Goal: Information Seeking & Learning: Check status

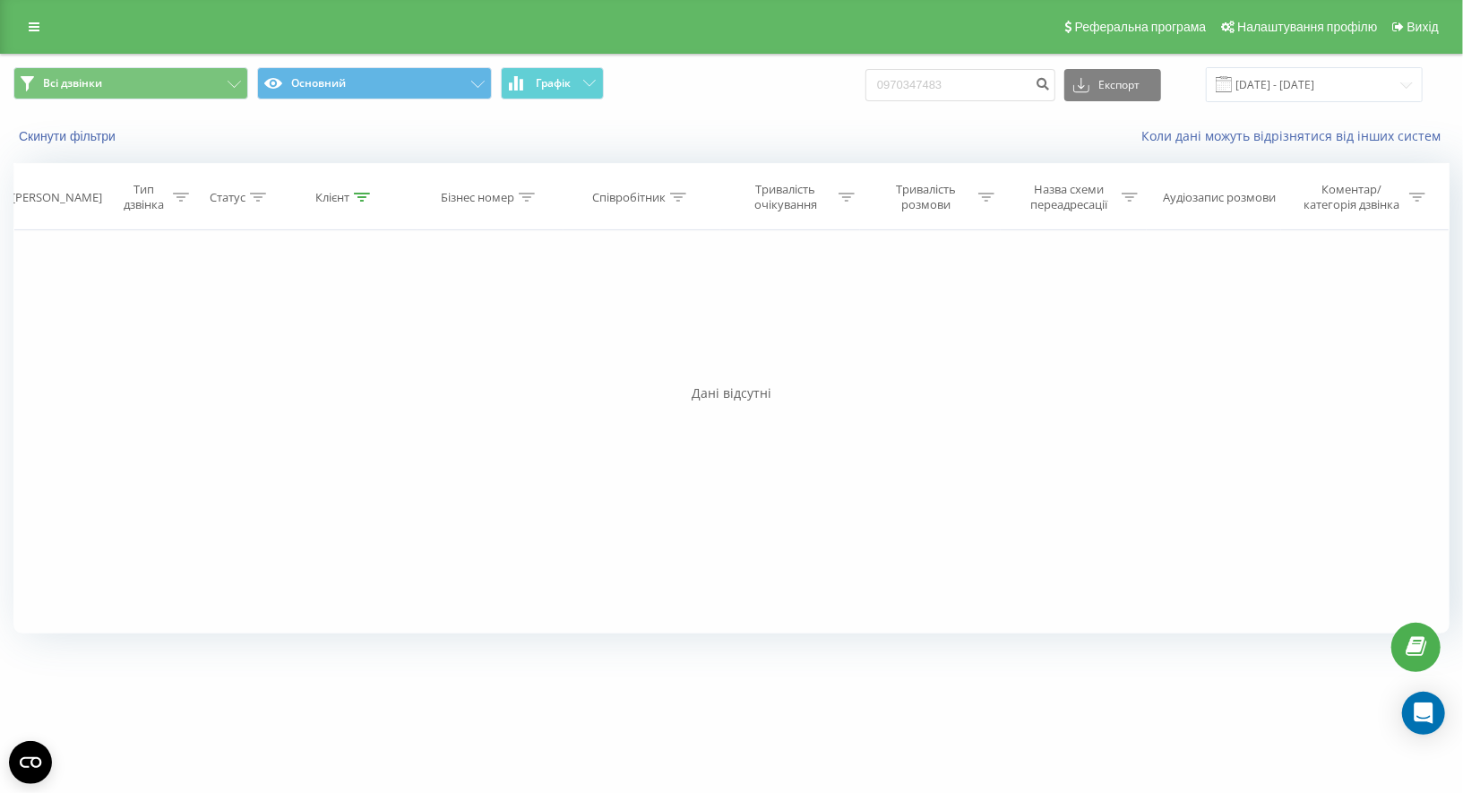
click at [965, 81] on input "0970347483" at bounding box center [960, 85] width 190 height 32
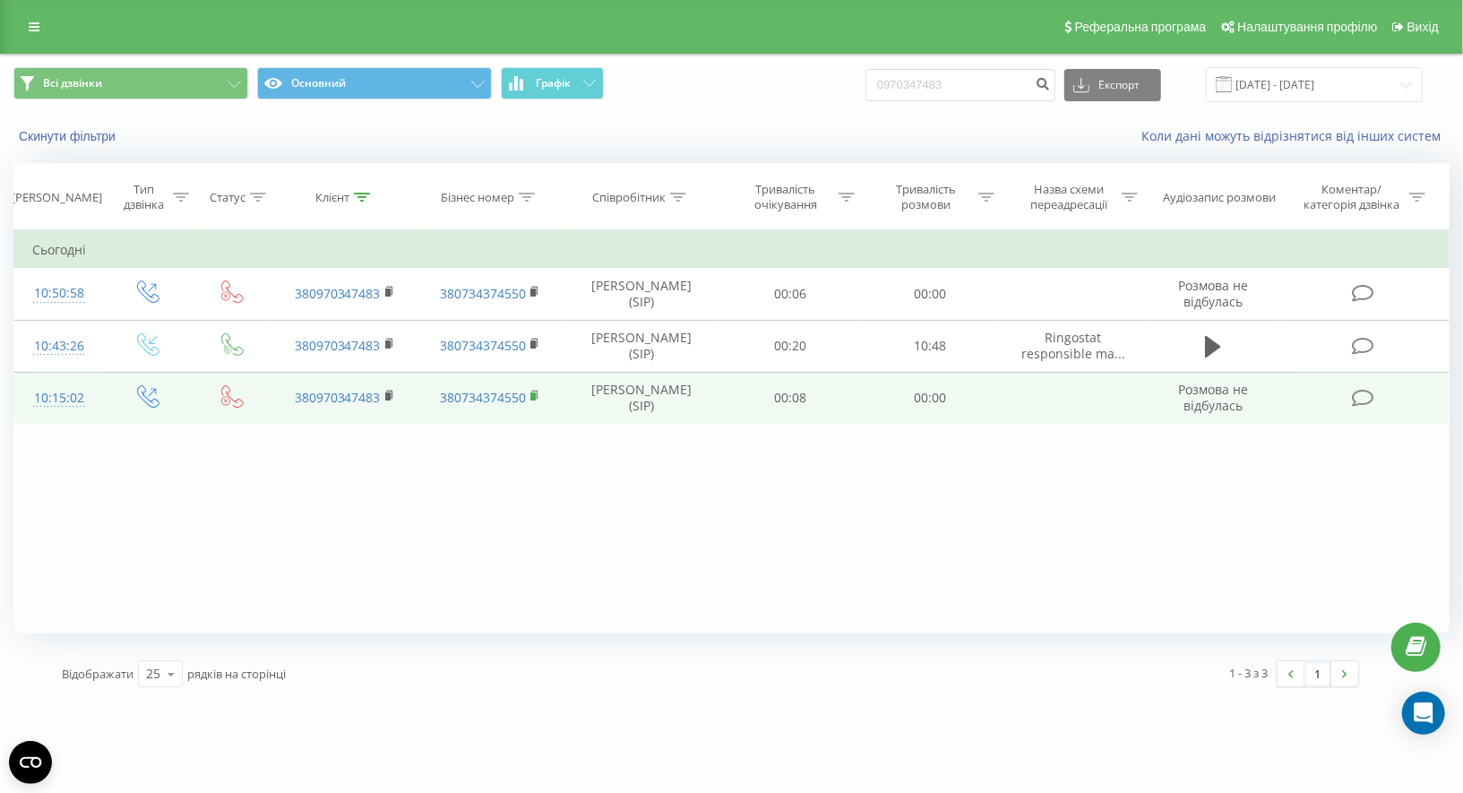
click at [533, 392] on rect at bounding box center [532, 396] width 5 height 8
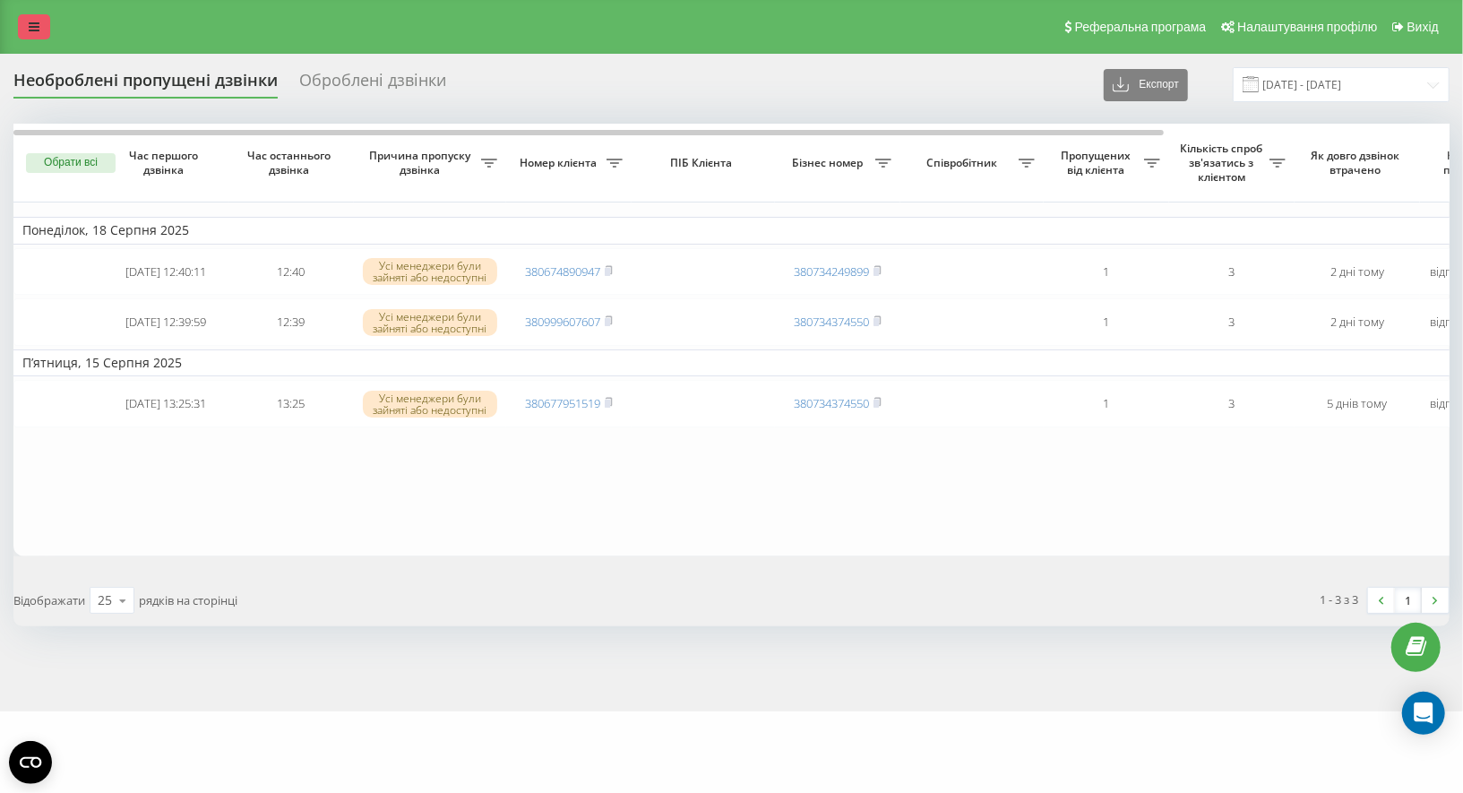
click at [34, 30] on icon at bounding box center [34, 27] width 11 height 13
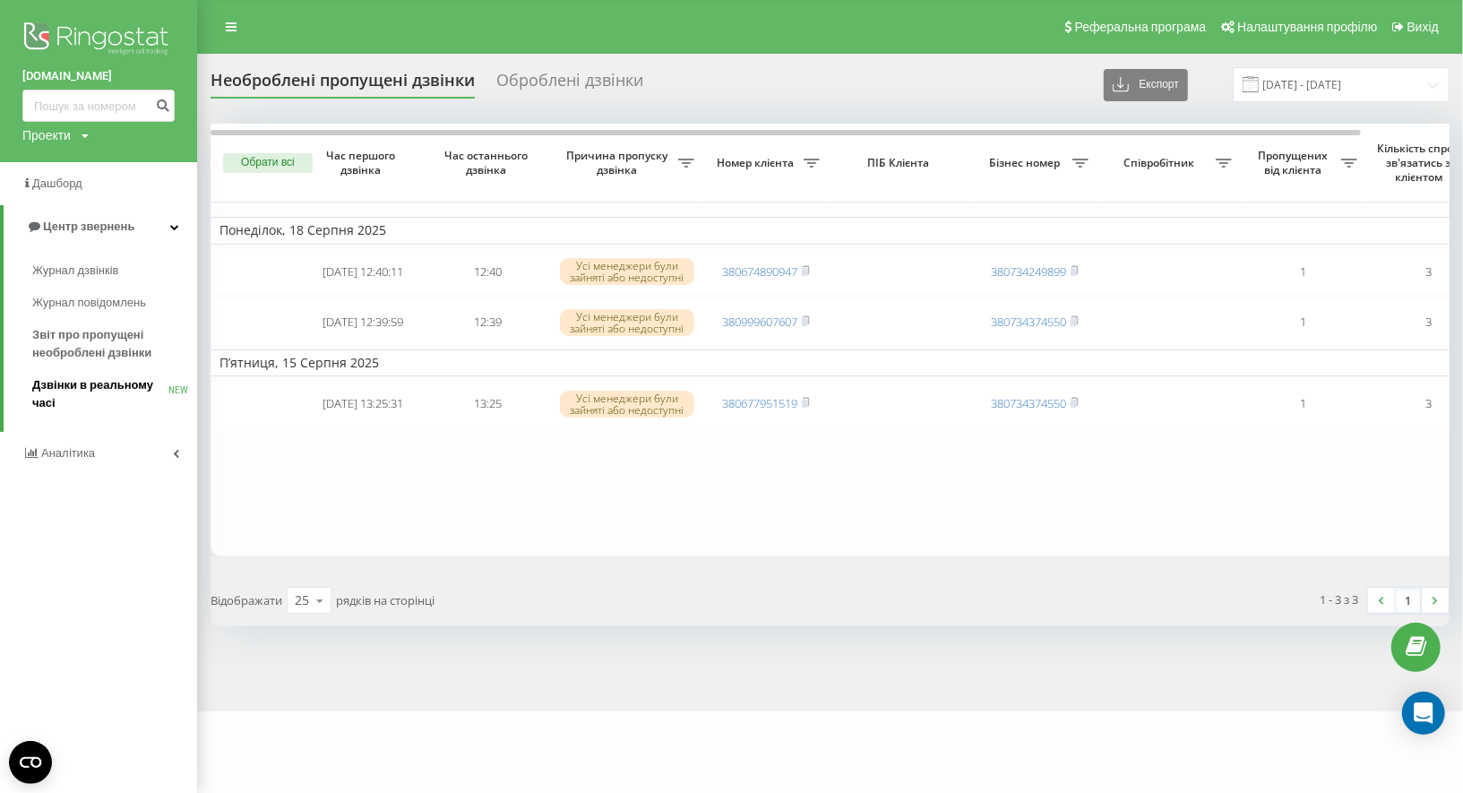
click at [93, 379] on span "Дзвінки в реальному часі" at bounding box center [100, 394] width 136 height 36
